Goal: Task Accomplishment & Management: Use online tool/utility

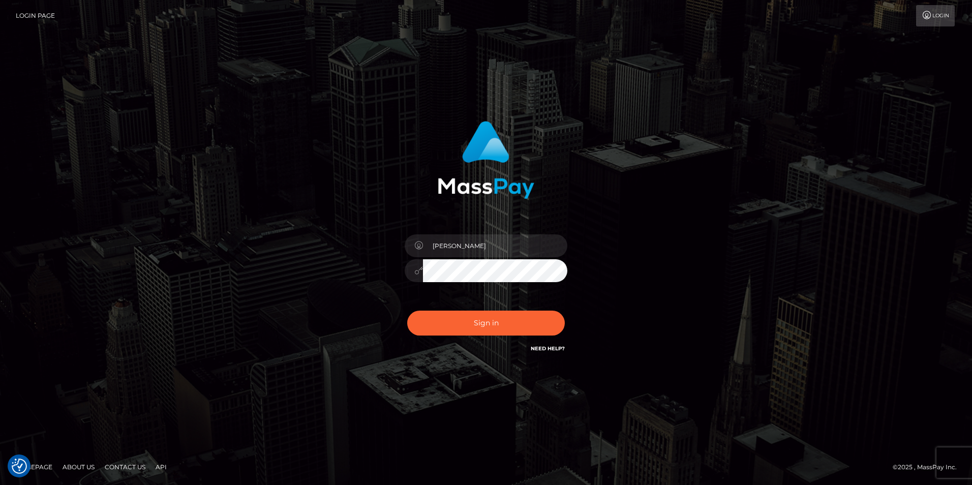
click at [523, 325] on button "Sign in" at bounding box center [486, 322] width 158 height 25
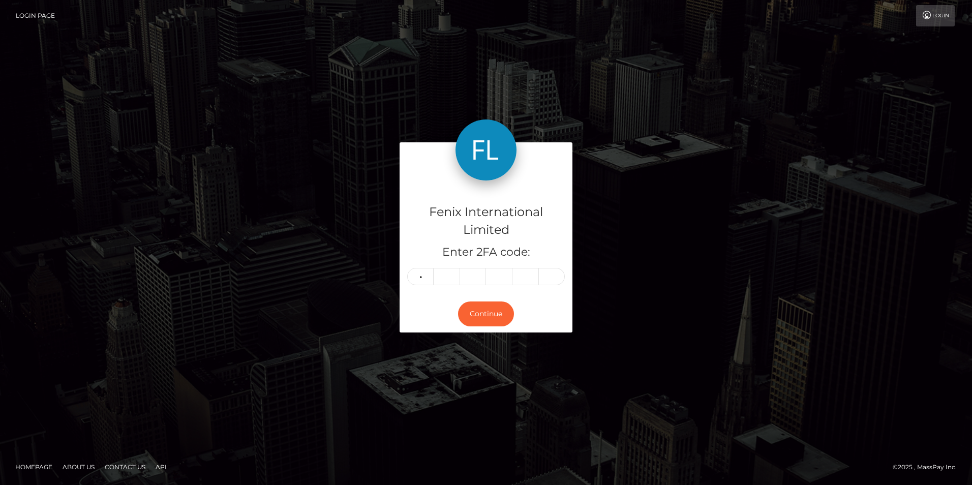
type input "1"
type input "0"
type input "3"
type input "8"
type input "3"
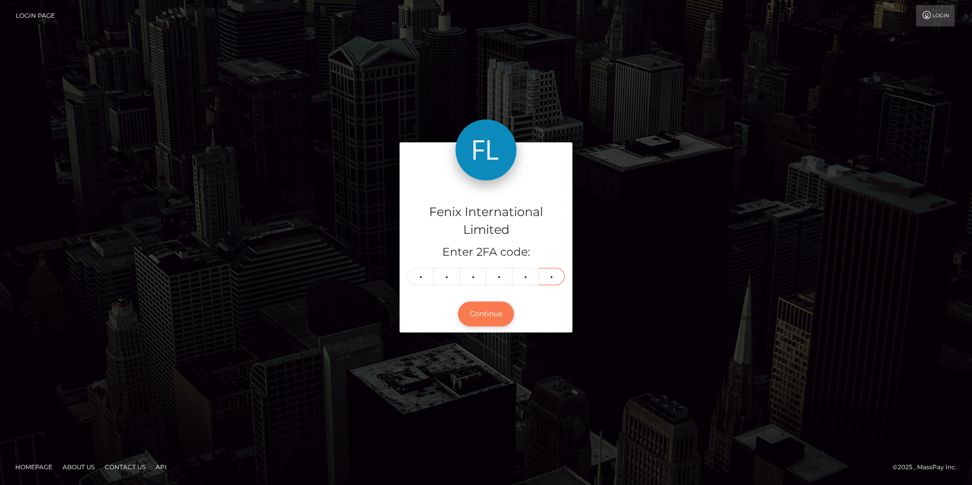
type input "3"
click at [490, 313] on button "Continue" at bounding box center [486, 313] width 56 height 25
